Goal: Information Seeking & Learning: Learn about a topic

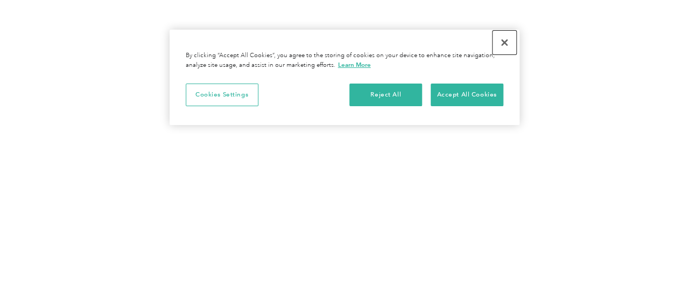
click at [503, 37] on button "Close" at bounding box center [505, 43] width 24 height 24
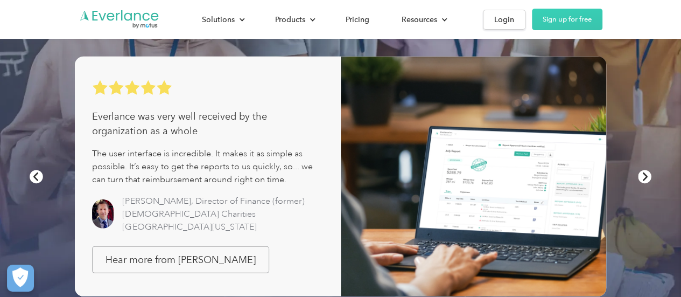
scroll to position [1507, 0]
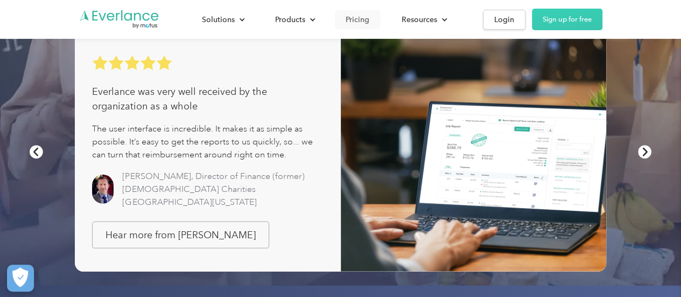
click at [358, 19] on div "Pricing" at bounding box center [358, 19] width 24 height 13
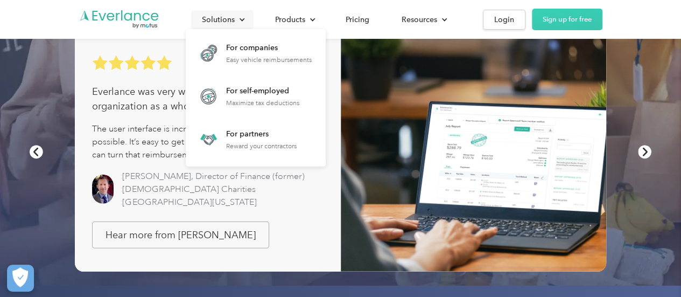
click at [222, 22] on div "Solutions" at bounding box center [218, 19] width 33 height 13
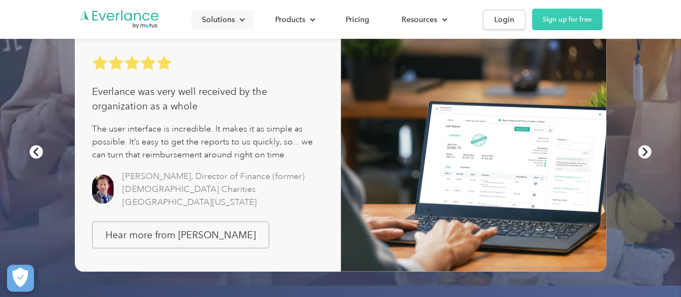
click at [222, 22] on div "Solutions" at bounding box center [218, 19] width 33 height 13
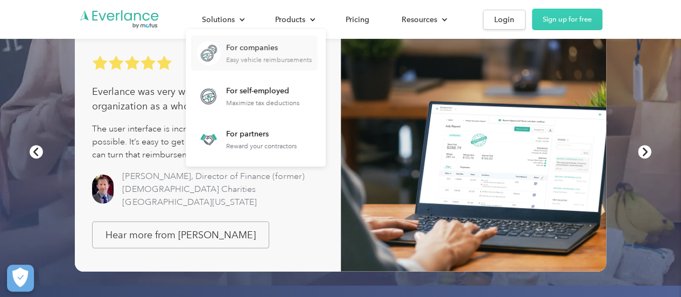
click at [238, 53] on div "For companies Easy vehicle reimbursements" at bounding box center [269, 53] width 86 height 21
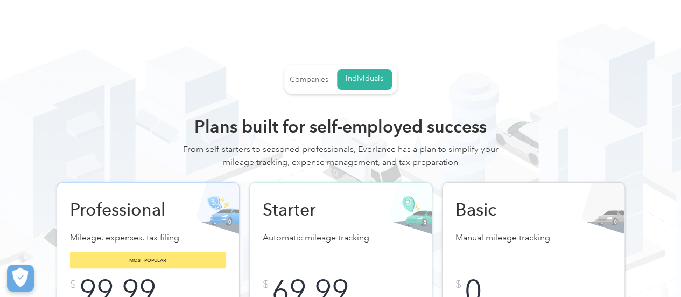
click at [314, 80] on div "Companies" at bounding box center [309, 80] width 39 height 10
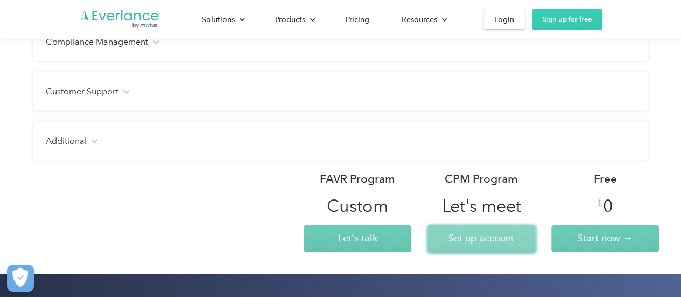
scroll to position [1292, 0]
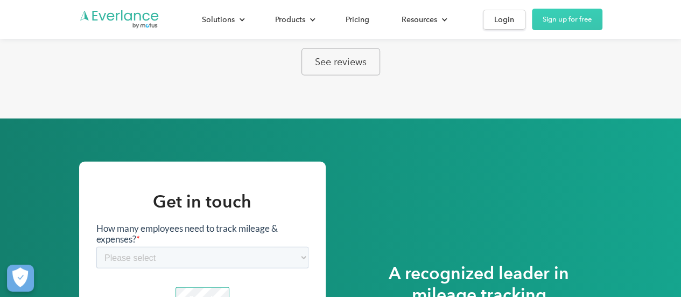
scroll to position [1399, 0]
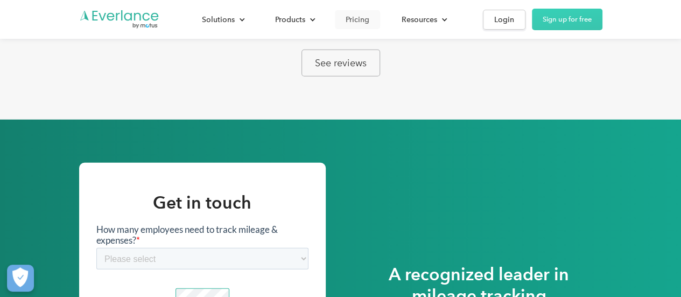
click at [360, 12] on link "Pricing" at bounding box center [357, 19] width 45 height 19
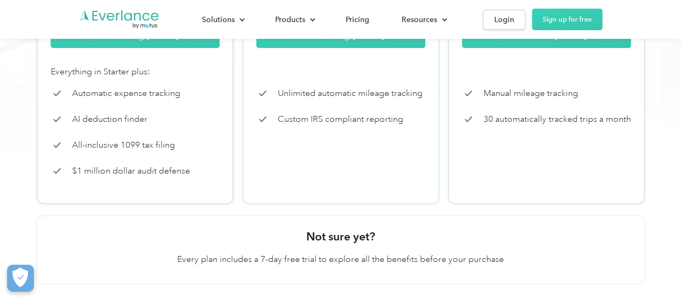
scroll to position [323, 0]
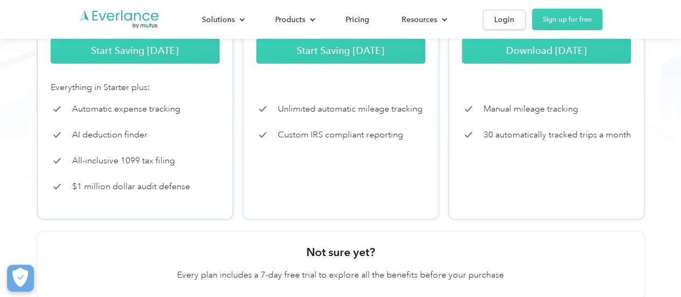
click at [106, 130] on p "AI deduction finder" at bounding box center [109, 134] width 75 height 13
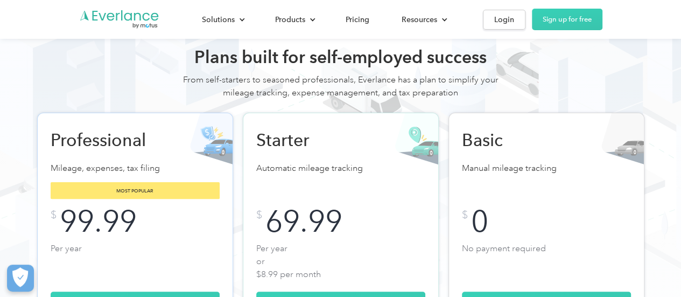
scroll to position [0, 0]
